Goal: Find specific page/section: Find specific page/section

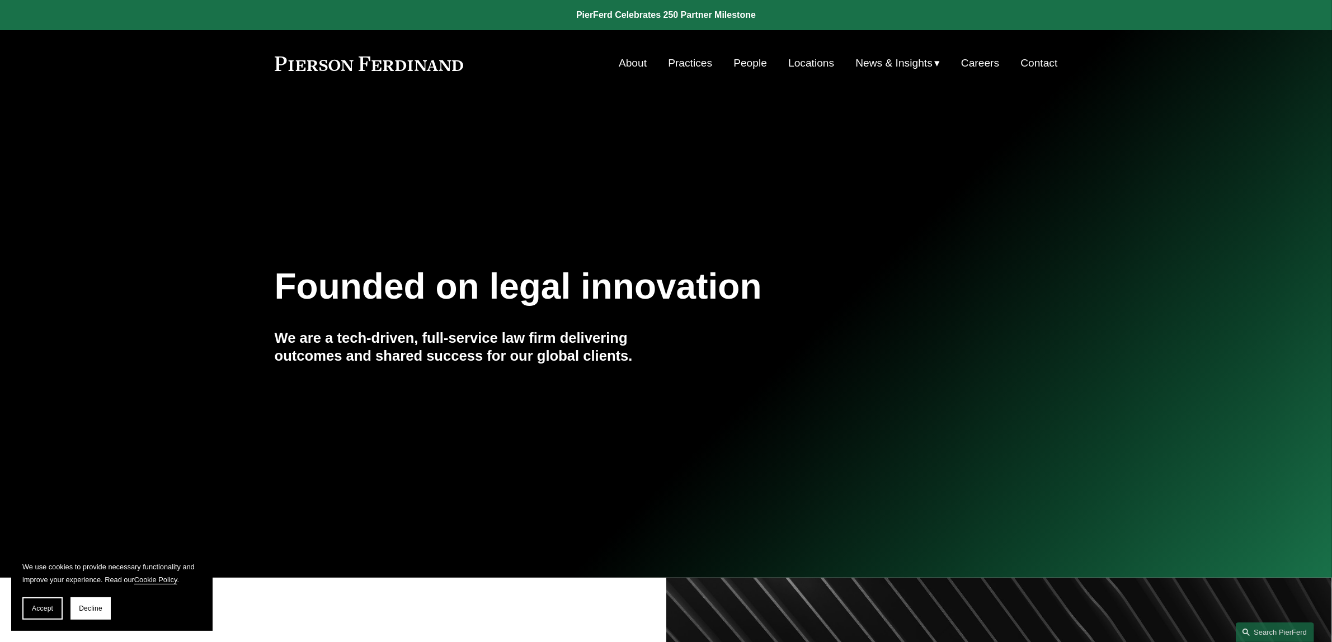
click at [812, 62] on link "Locations" at bounding box center [812, 63] width 46 height 21
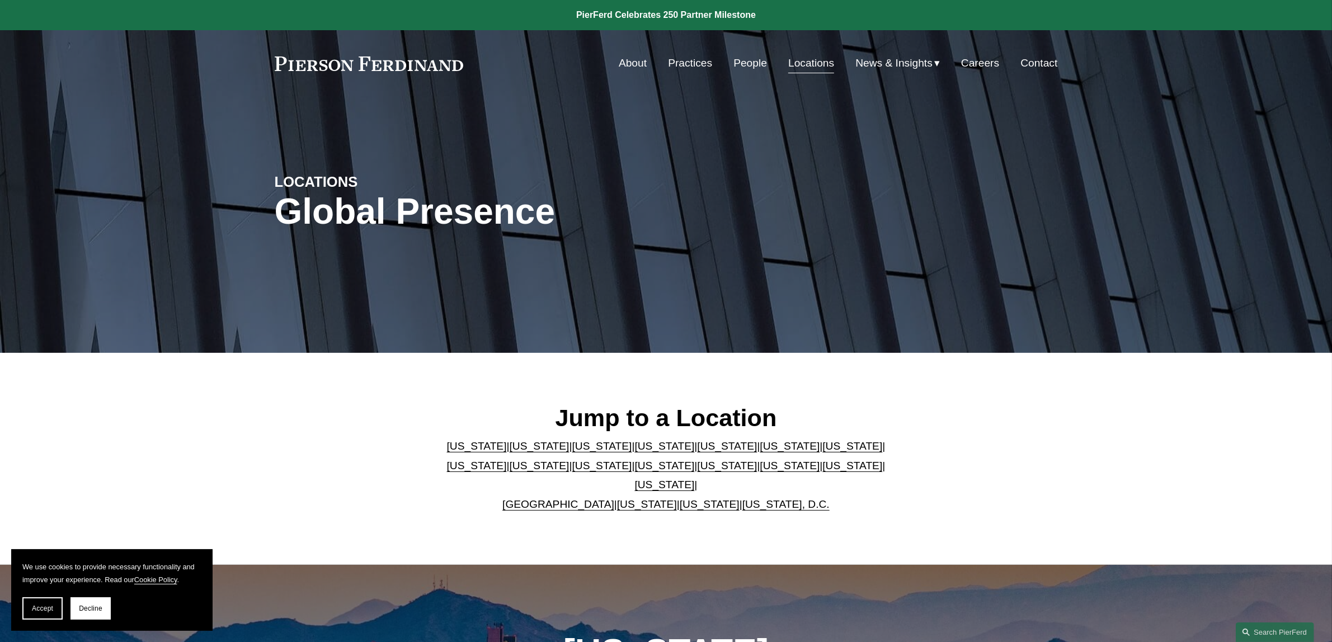
click at [823, 472] on link "[US_STATE]" at bounding box center [853, 466] width 60 height 12
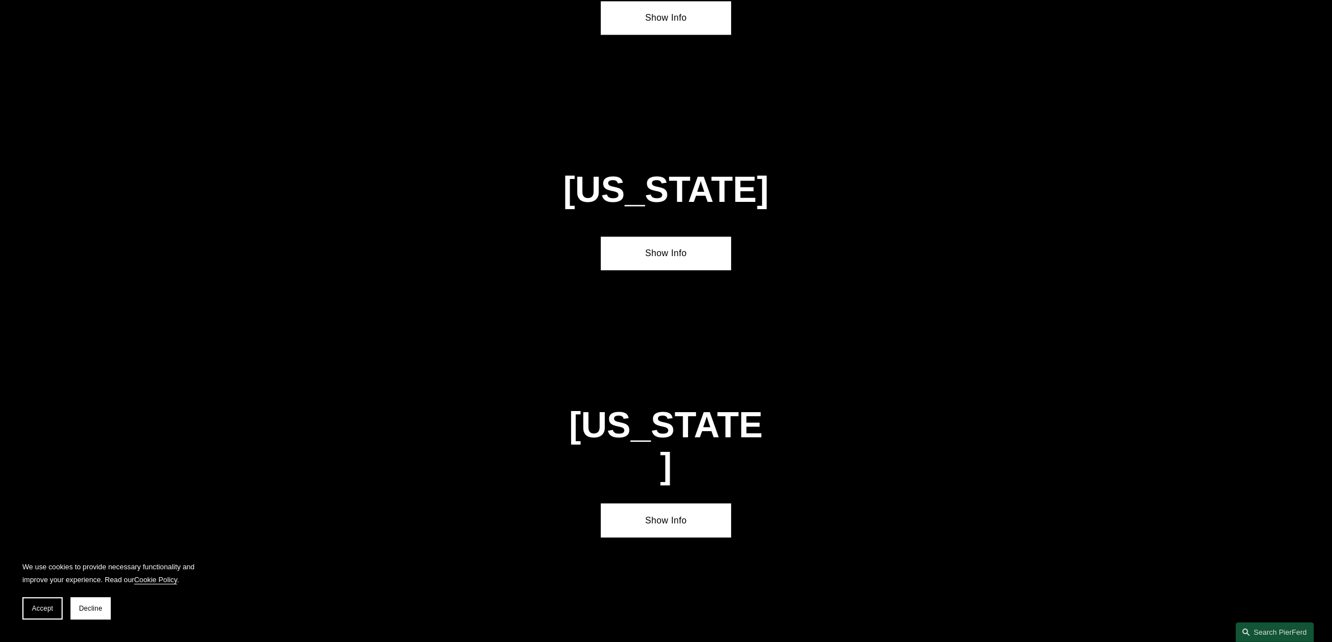
scroll to position [3631, 0]
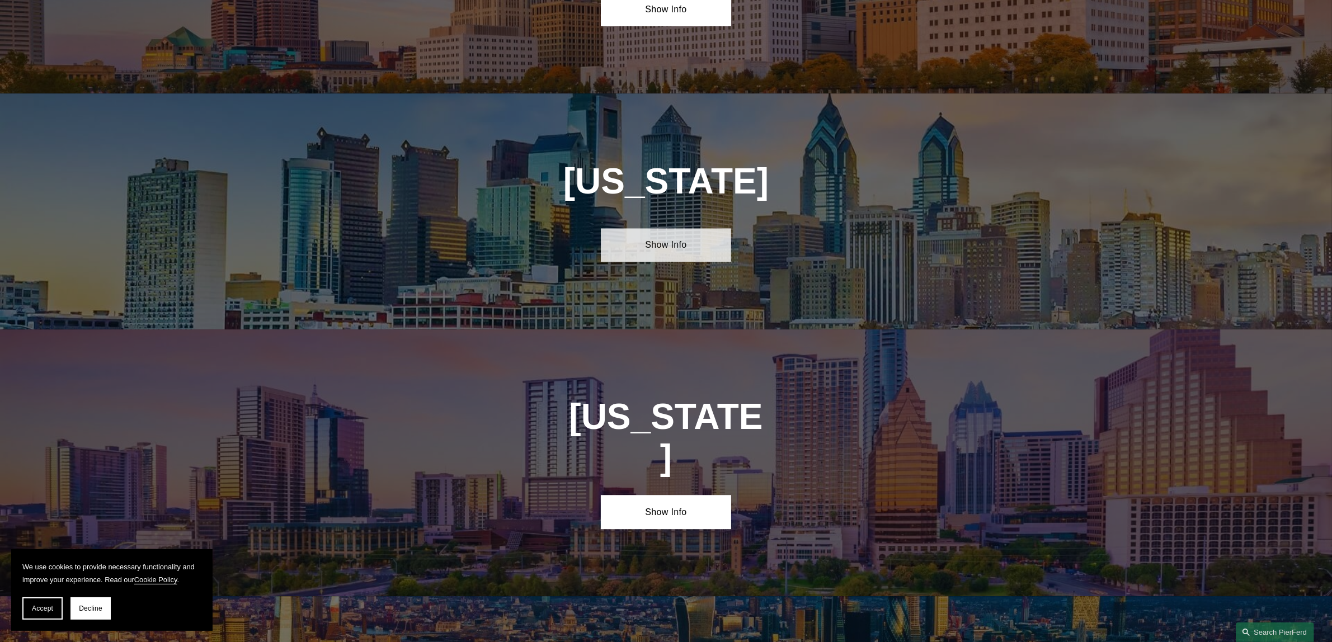
click at [673, 228] on link "Show Info" at bounding box center [666, 245] width 130 height 34
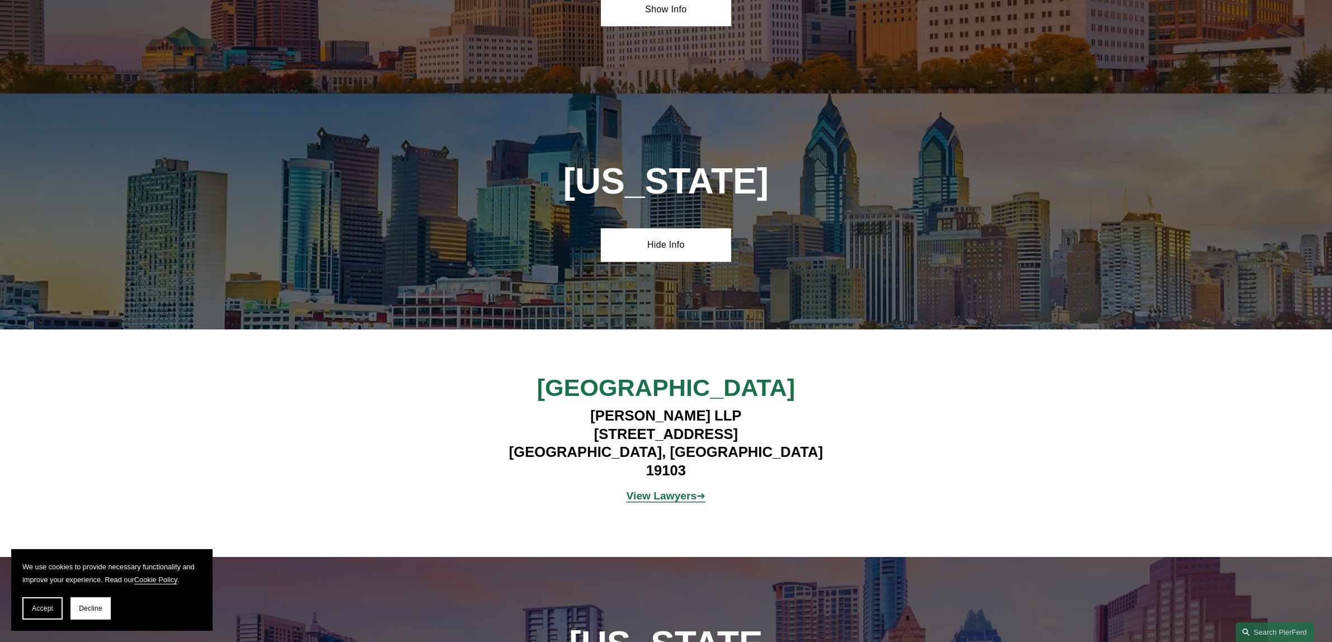
click at [668, 490] on strong "View Lawyers" at bounding box center [662, 496] width 71 height 12
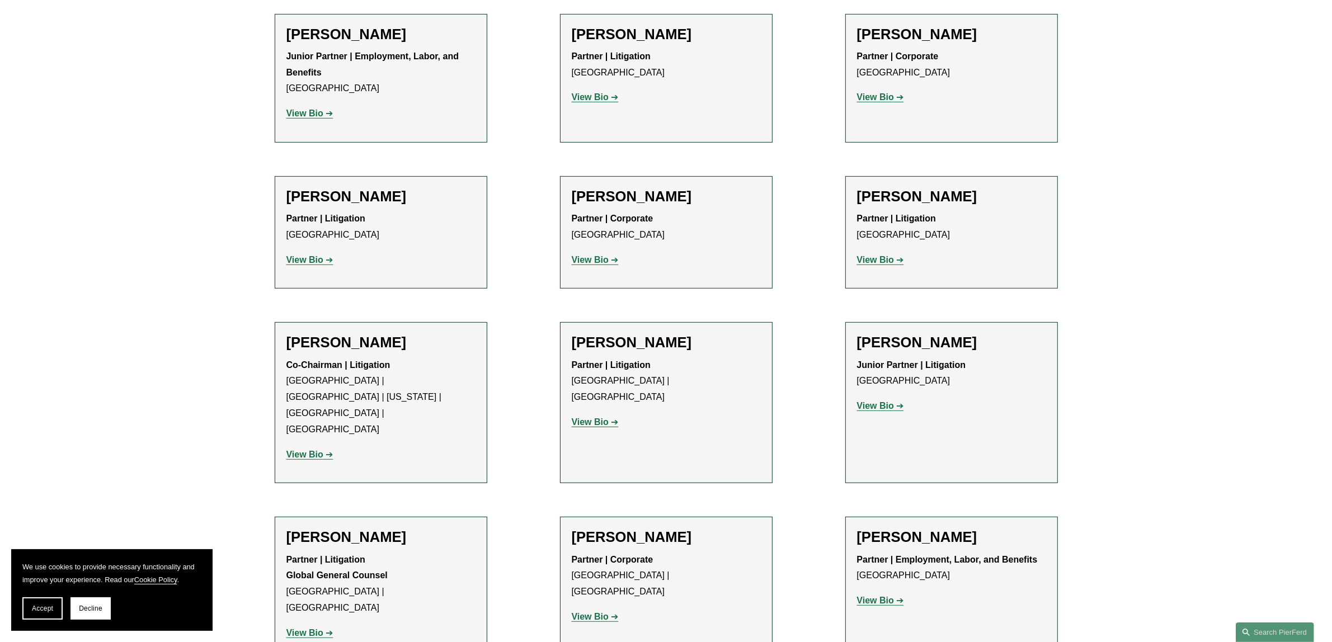
scroll to position [700, 0]
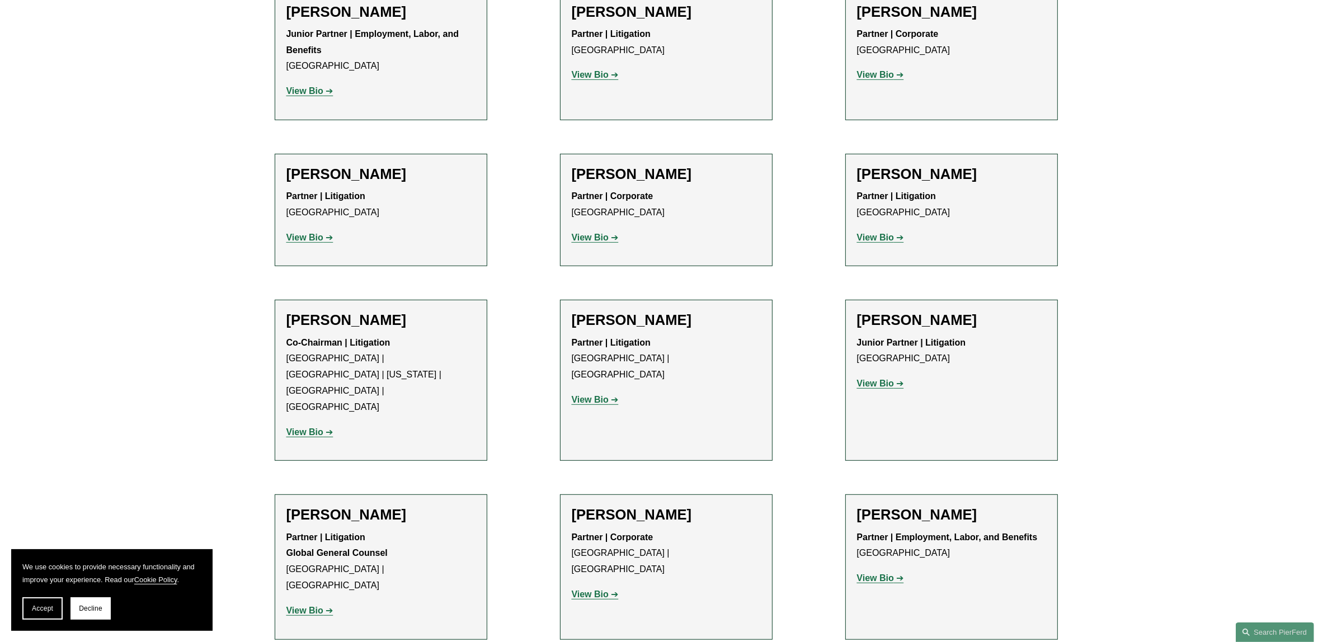
click at [597, 241] on strong "View Bio" at bounding box center [590, 238] width 37 height 10
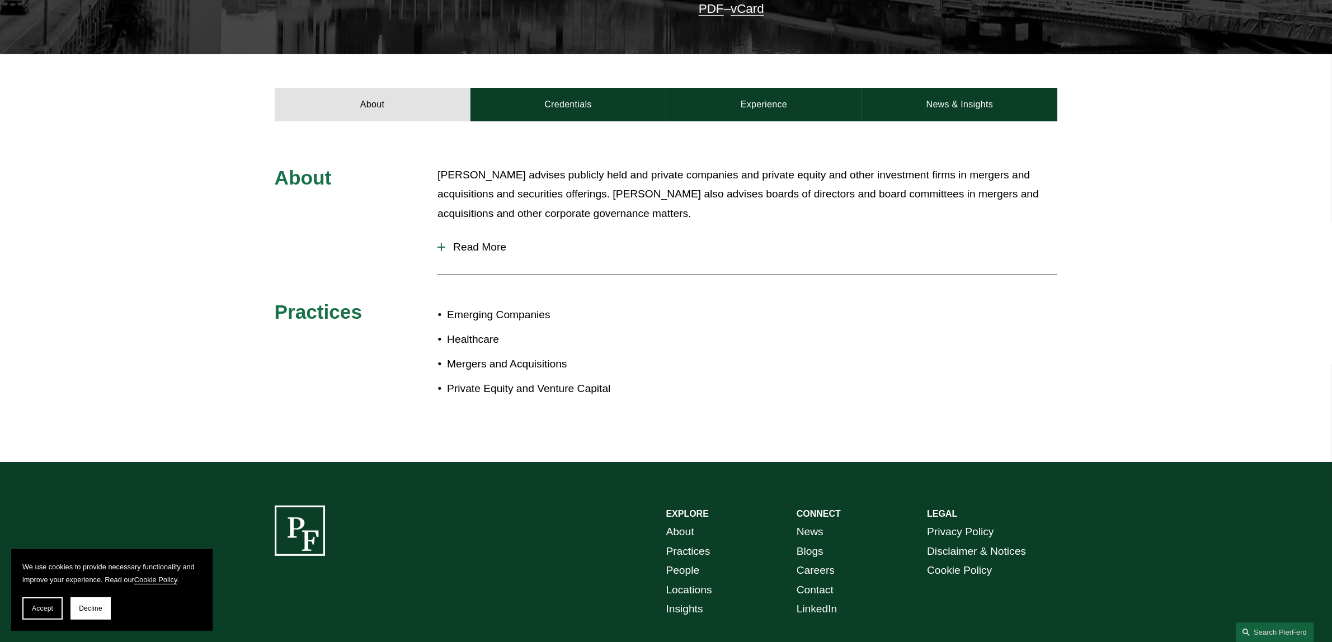
scroll to position [350, 0]
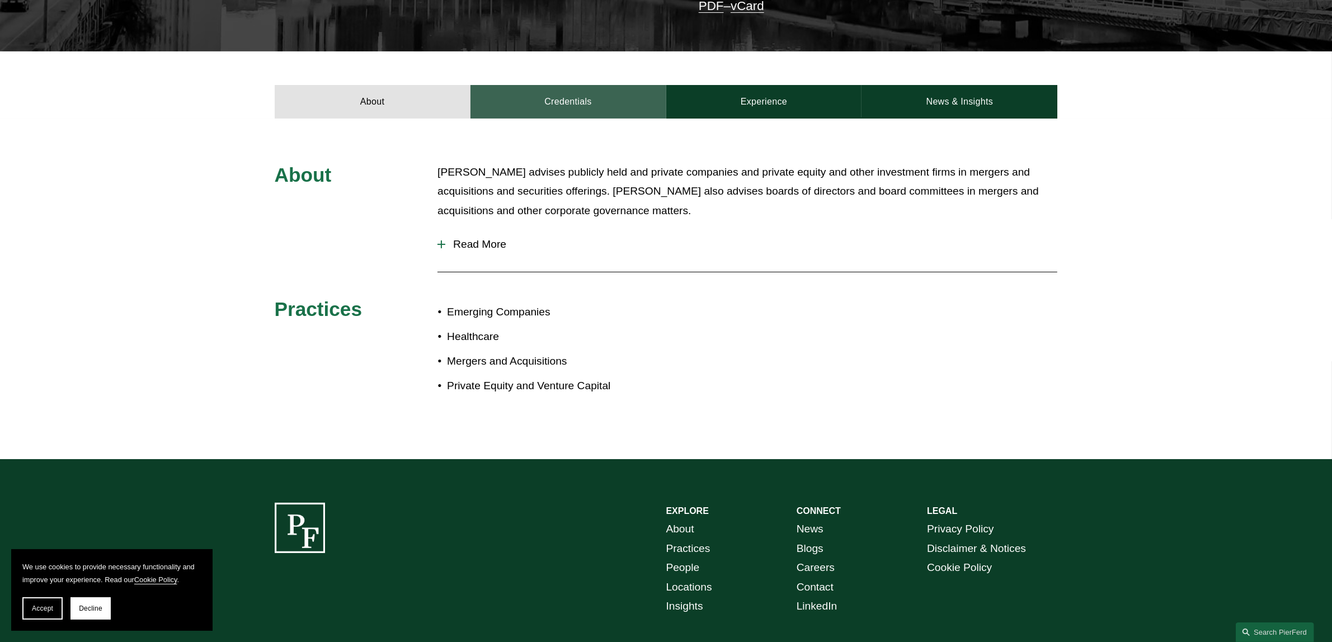
click at [585, 88] on link "Credentials" at bounding box center [569, 102] width 196 height 34
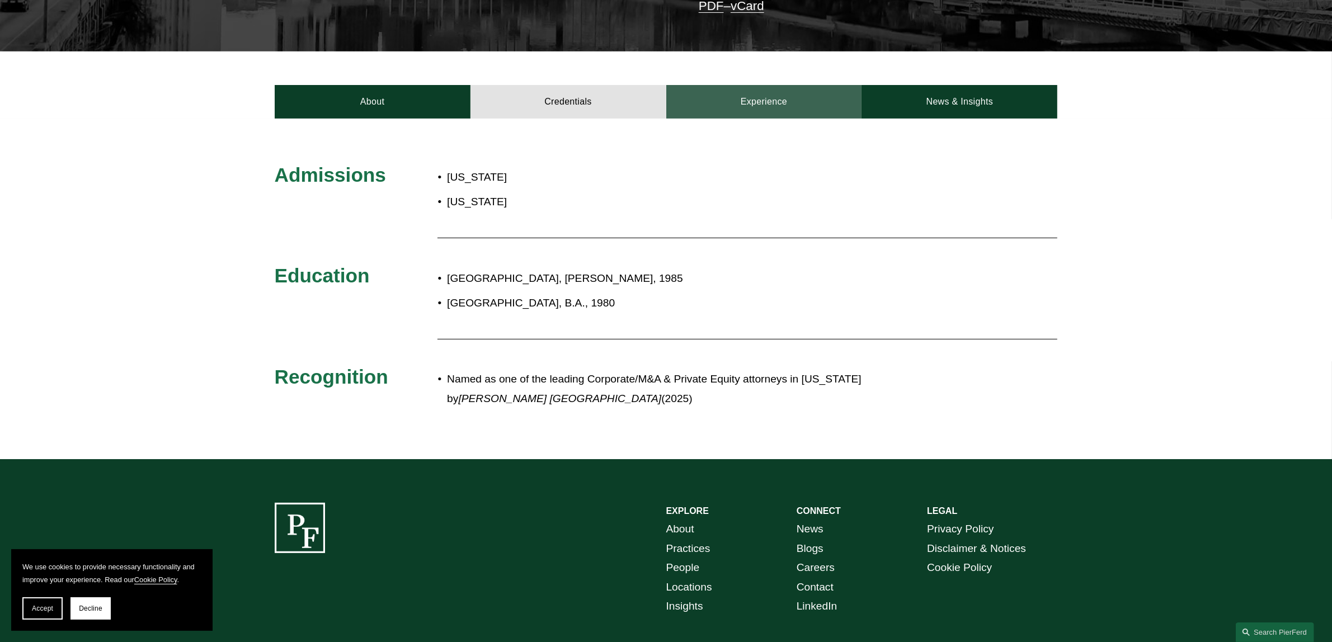
click at [763, 88] on link "Experience" at bounding box center [765, 102] width 196 height 34
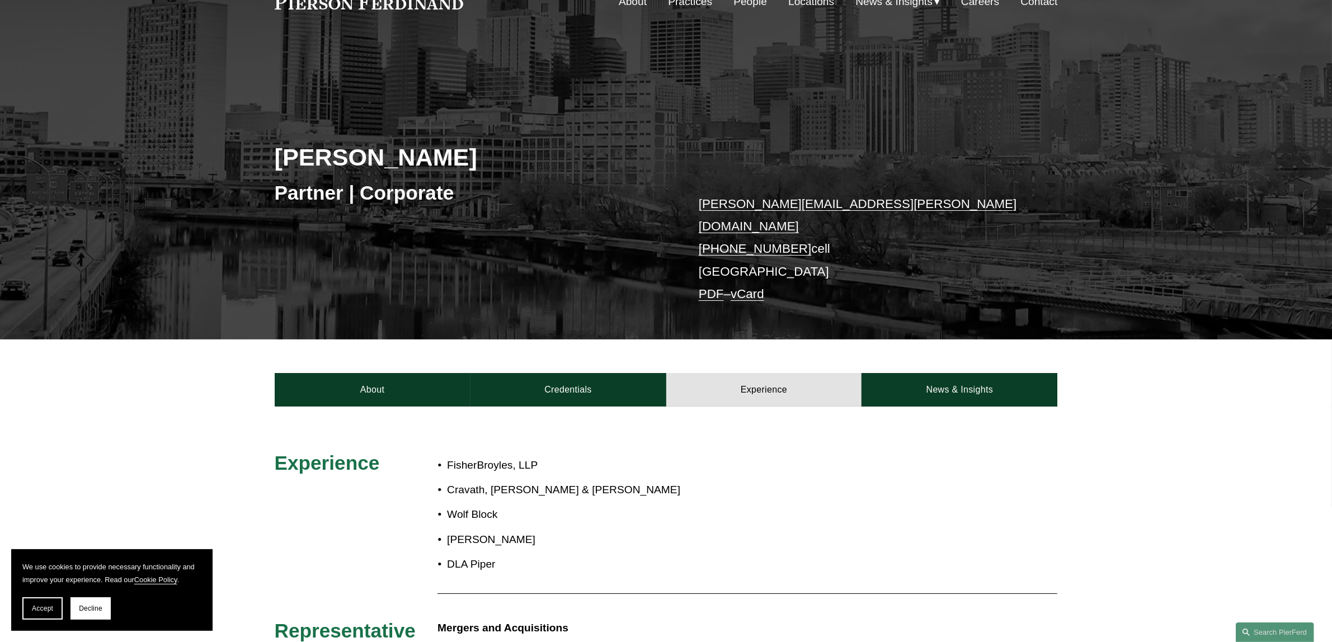
scroll to position [0, 0]
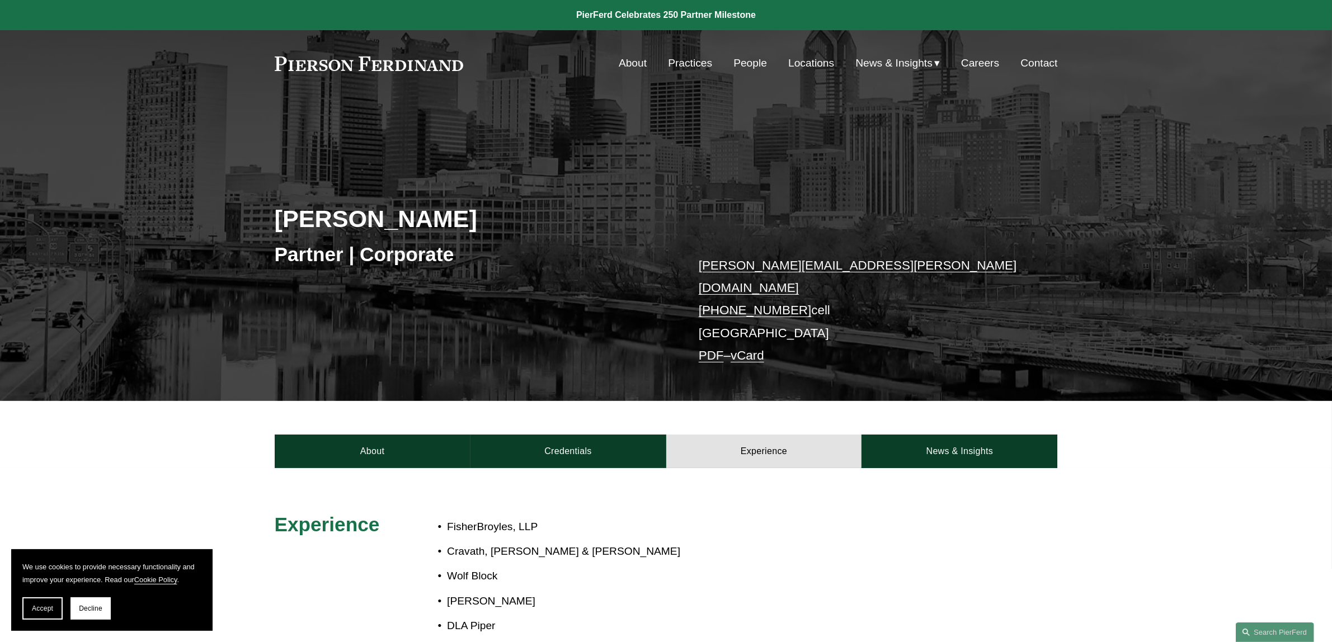
click at [634, 60] on link "About" at bounding box center [633, 63] width 28 height 21
drag, startPoint x: 81, startPoint y: 608, endPoint x: 98, endPoint y: 592, distance: 24.1
click at [82, 608] on span "Decline" at bounding box center [91, 609] width 24 height 8
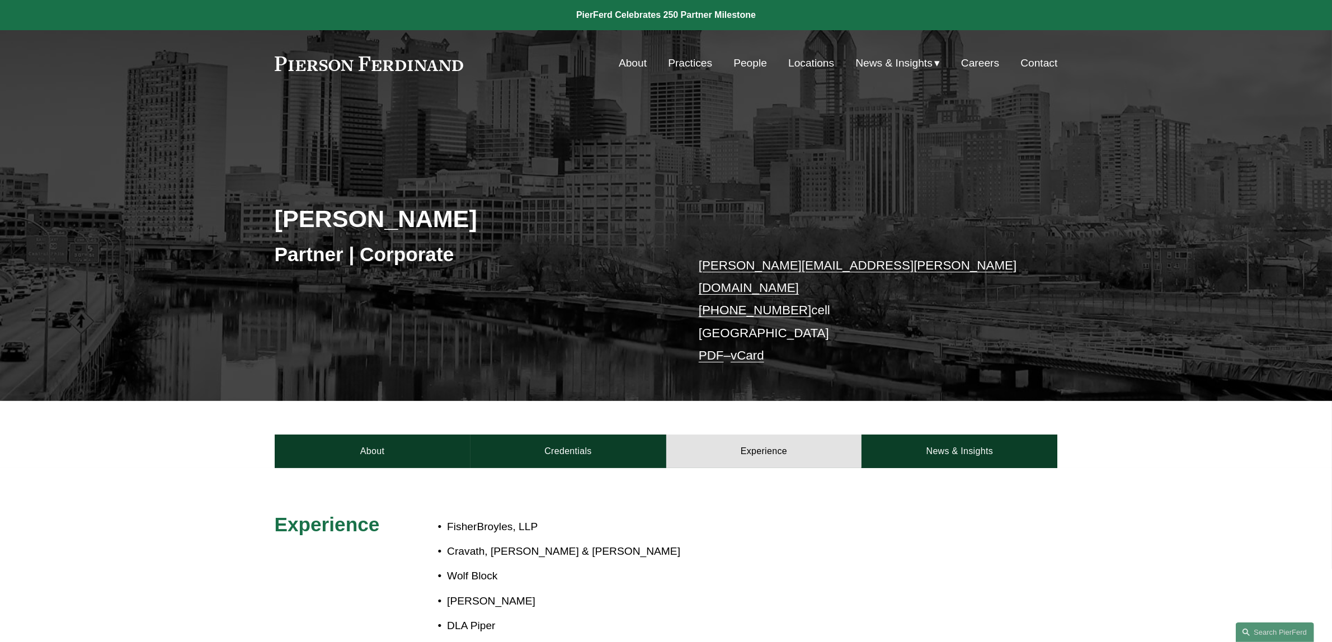
click at [628, 63] on link "About" at bounding box center [633, 63] width 28 height 21
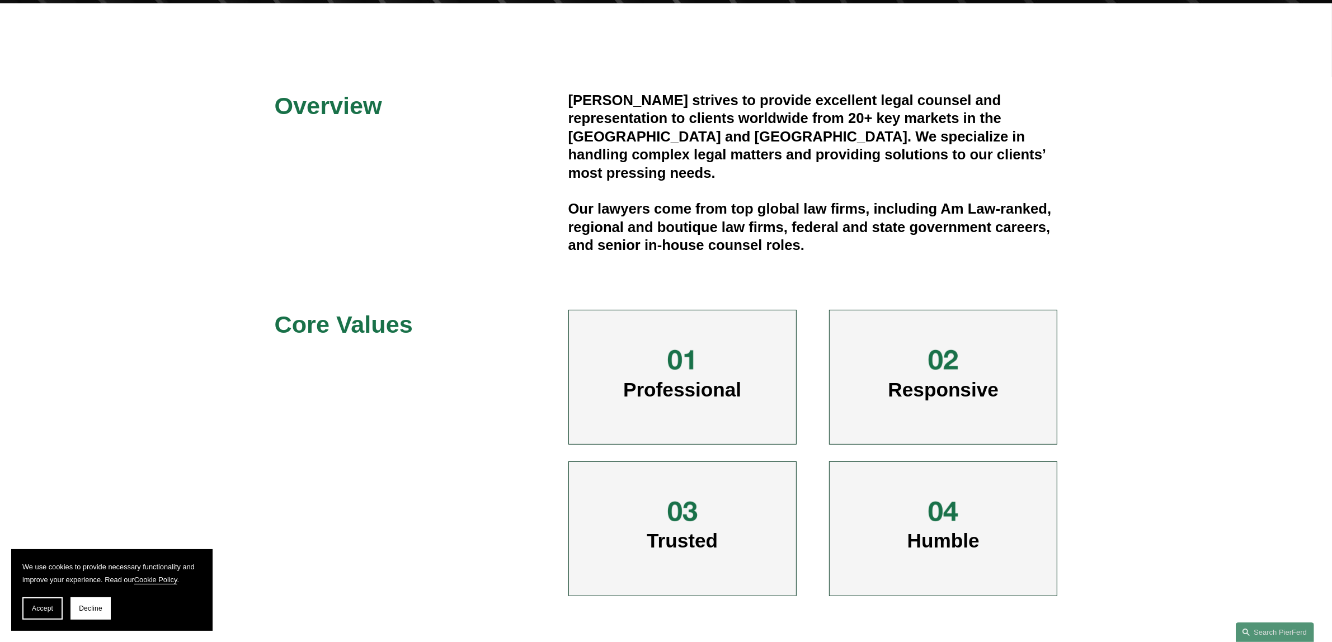
scroll to position [420, 0]
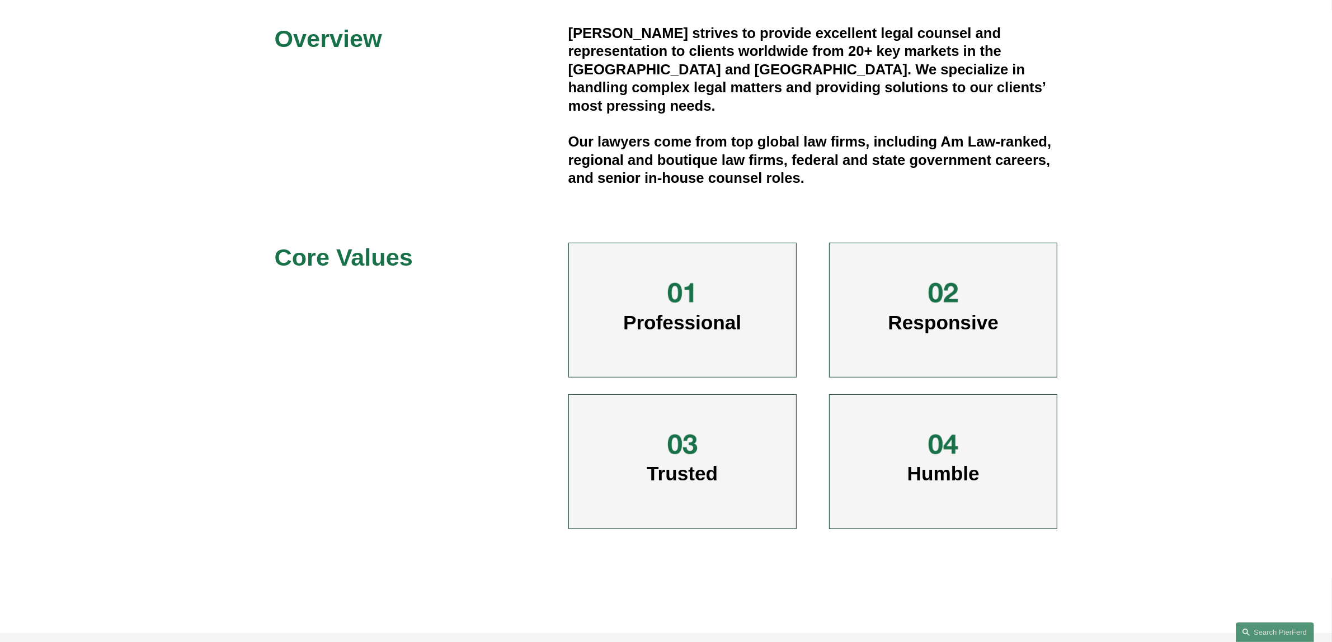
scroll to position [39, 0]
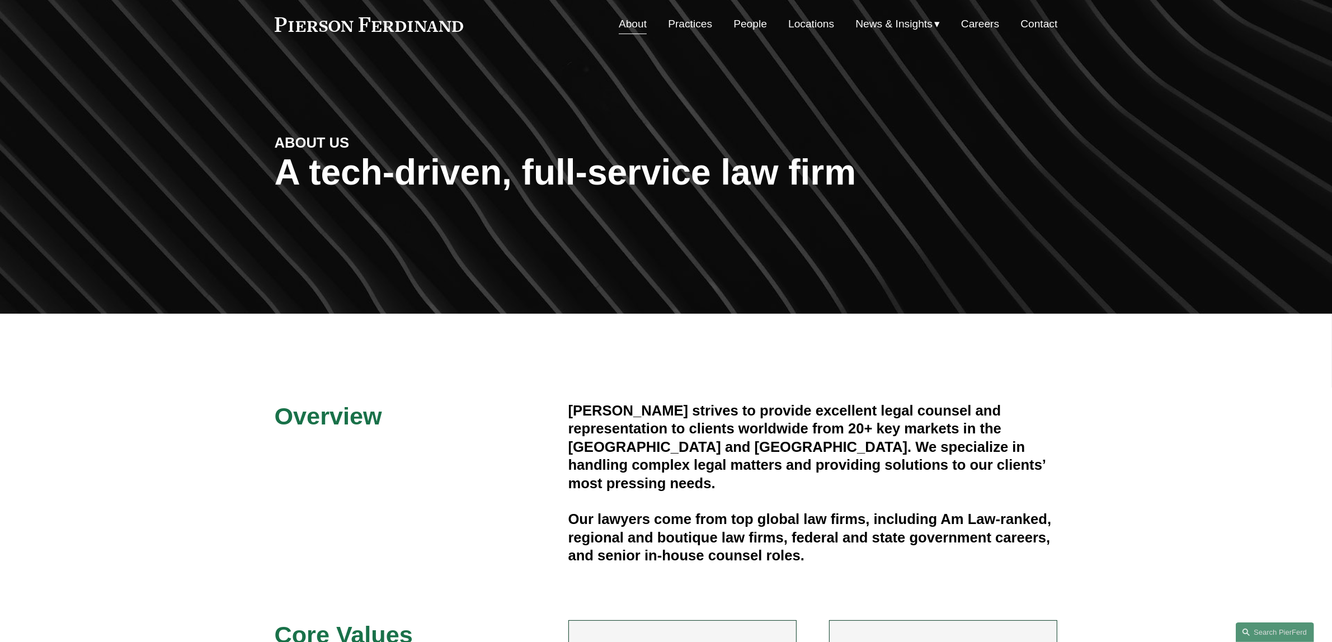
click at [789, 24] on link "Locations" at bounding box center [812, 23] width 46 height 21
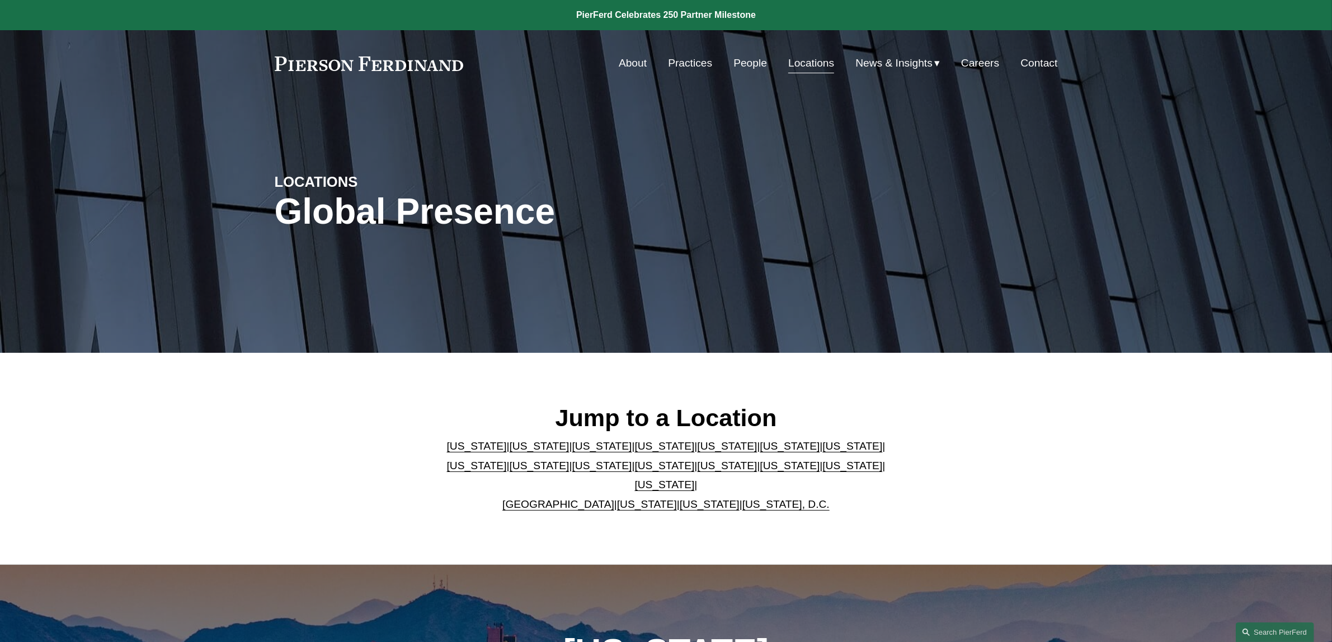
click at [760, 452] on link "[US_STATE]" at bounding box center [790, 446] width 60 height 12
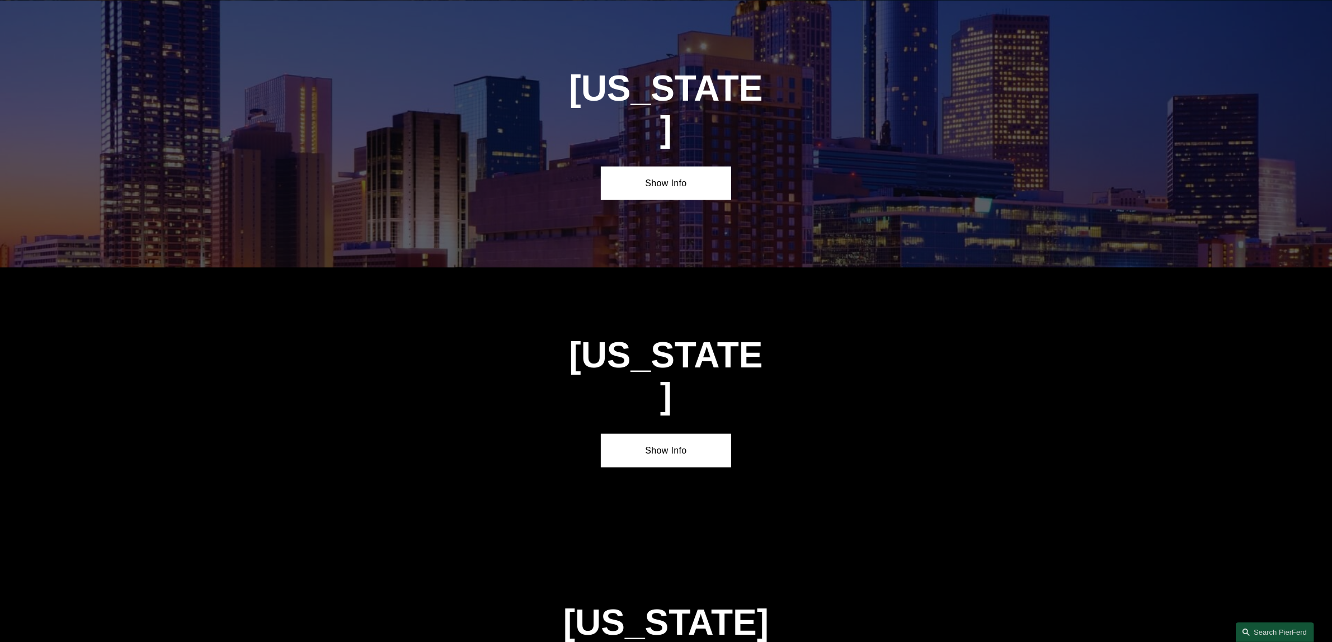
scroll to position [1744, 0]
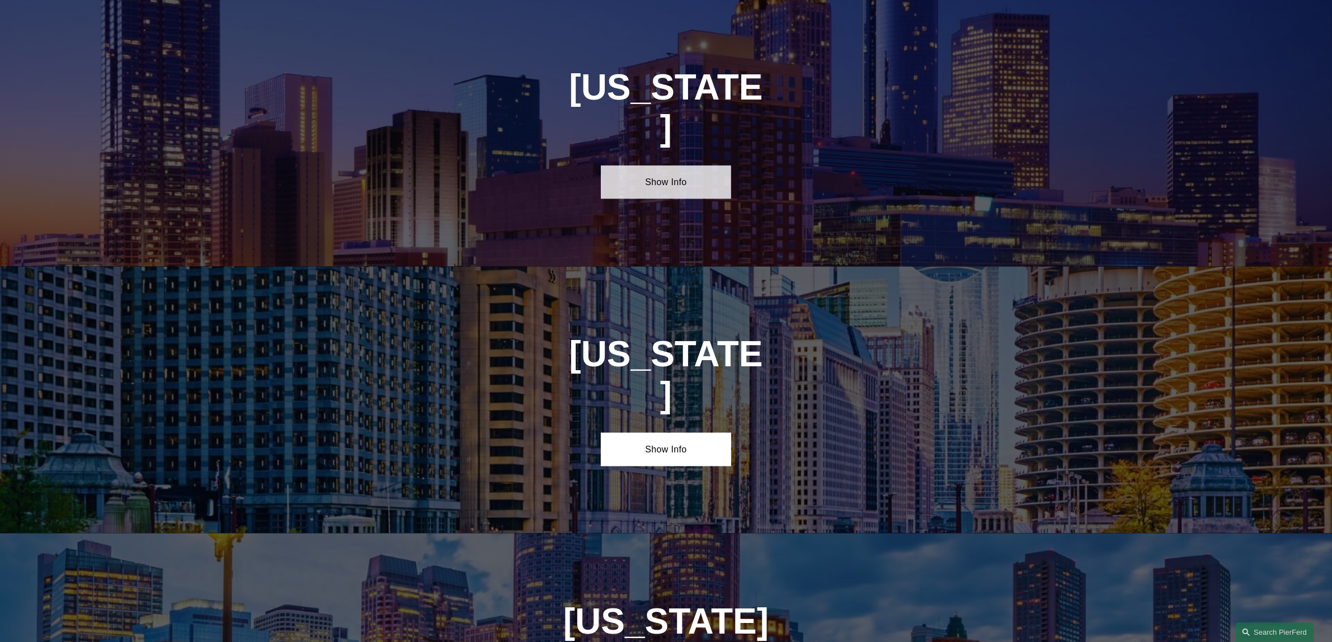
click at [667, 166] on link "Show Info" at bounding box center [666, 183] width 130 height 34
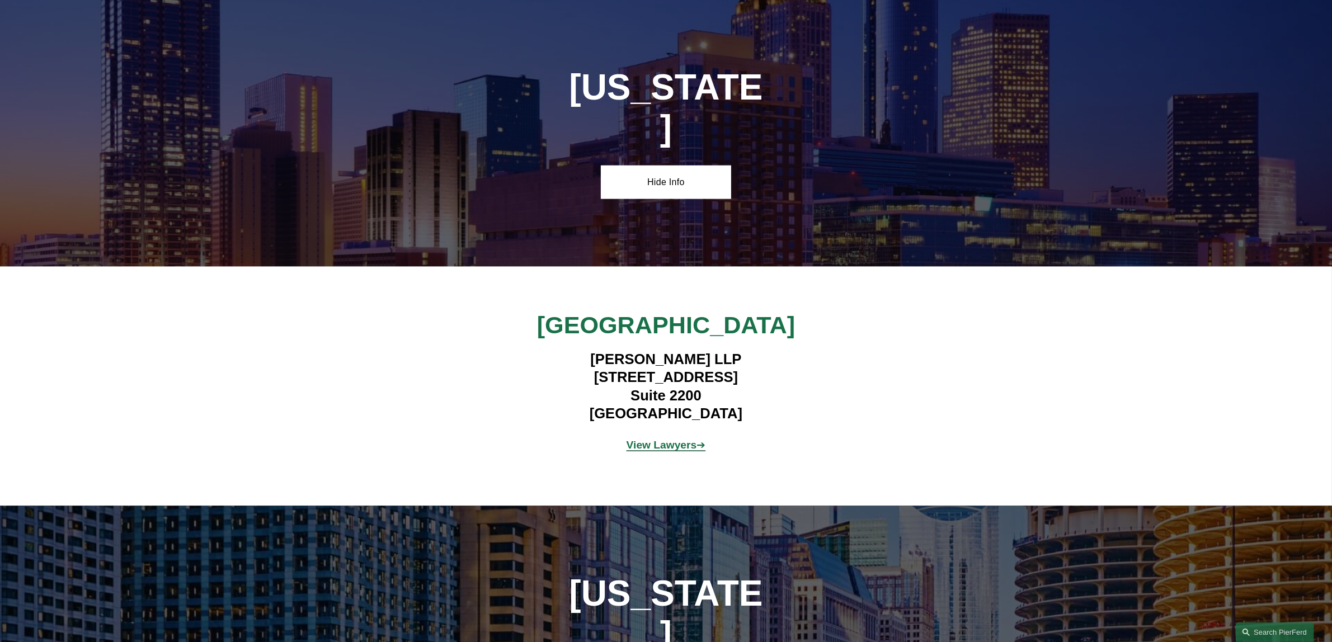
click at [663, 439] on strong "View Lawyers" at bounding box center [662, 445] width 71 height 12
